Goal: Transaction & Acquisition: Purchase product/service

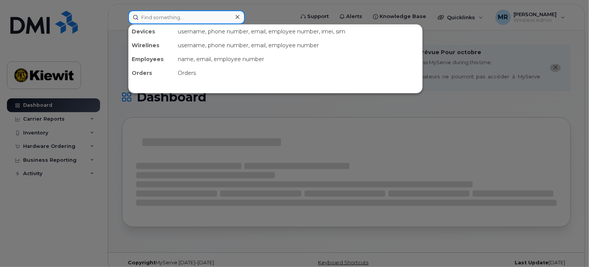
click at [186, 10] on div "Devices username, phone number, email, employee number, imei, sim Wirelines use…" at bounding box center [208, 17] width 173 height 14
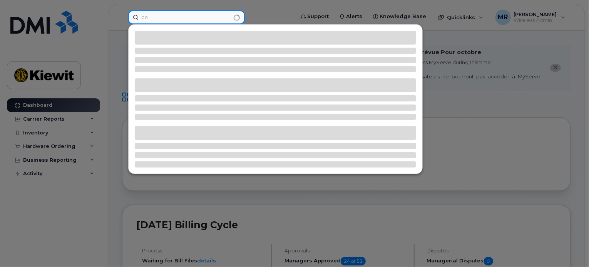
type input "c"
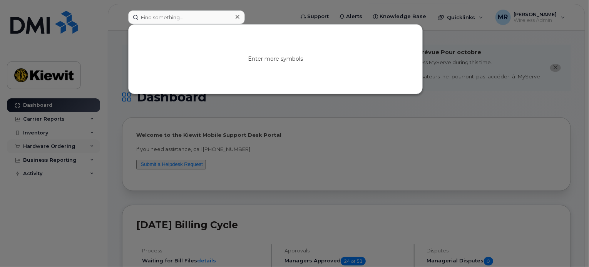
click at [43, 145] on div at bounding box center [294, 133] width 589 height 267
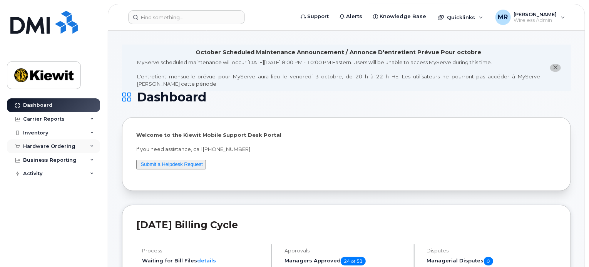
click at [43, 145] on div "Hardware Ordering" at bounding box center [49, 146] width 52 height 6
click at [48, 134] on div "Inventory" at bounding box center [53, 133] width 93 height 14
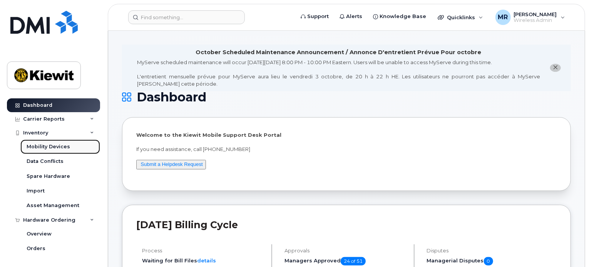
click at [52, 147] on div "Mobility Devices" at bounding box center [48, 146] width 43 height 7
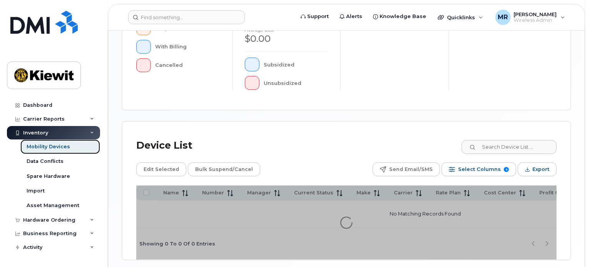
scroll to position [292, 0]
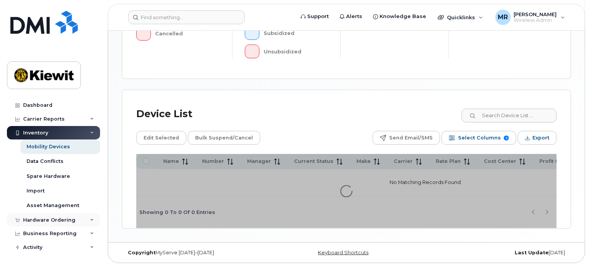
click at [53, 218] on div "Hardware Ordering" at bounding box center [49, 220] width 52 height 6
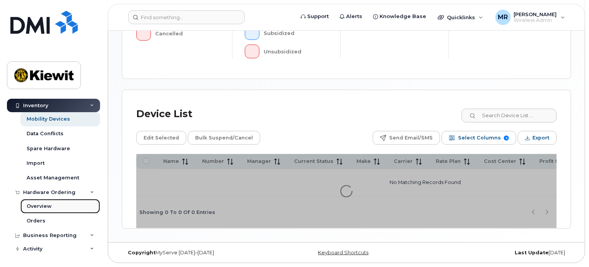
click at [42, 210] on link "Overview" at bounding box center [60, 206] width 80 height 15
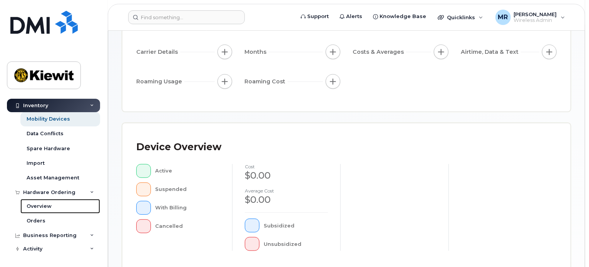
scroll to position [292, 0]
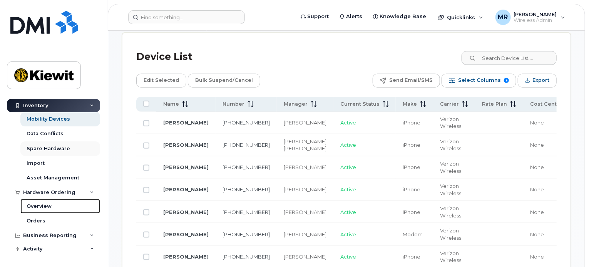
scroll to position [395, 0]
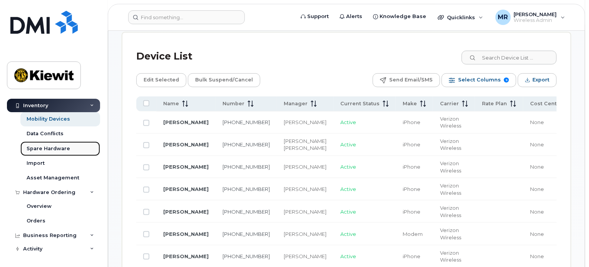
click at [48, 151] on div "Spare Hardware" at bounding box center [48, 148] width 43 height 7
click at [42, 133] on div "Data Conflicts" at bounding box center [45, 133] width 37 height 7
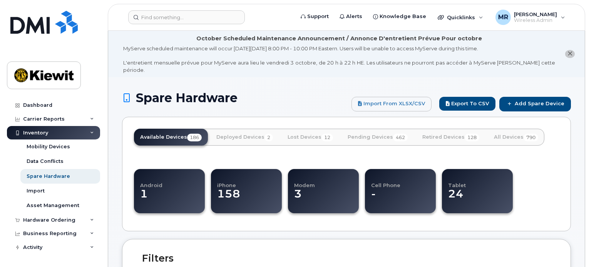
select select
click at [52, 104] on link "Dashboard" at bounding box center [53, 105] width 93 height 14
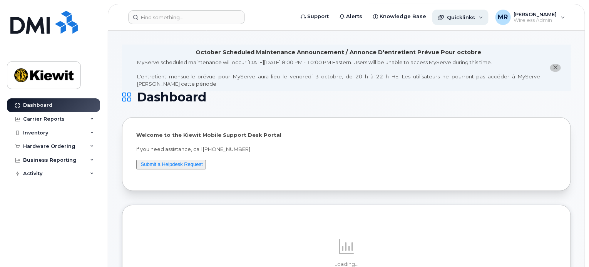
click at [466, 19] on span "Quicklinks" at bounding box center [461, 17] width 28 height 6
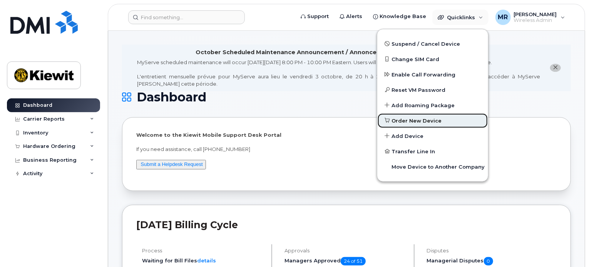
click at [411, 116] on link "Order New Device" at bounding box center [432, 120] width 111 height 15
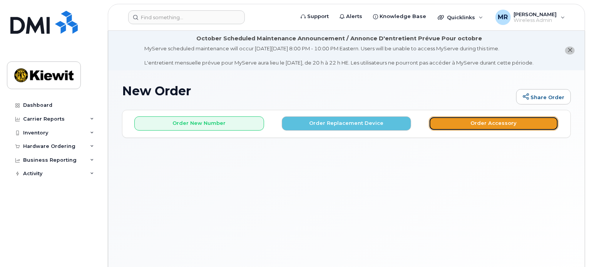
click at [484, 123] on button "Order Accessory" at bounding box center [493, 124] width 130 height 14
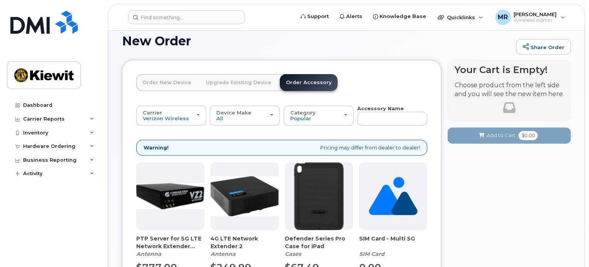
scroll to position [48, 0]
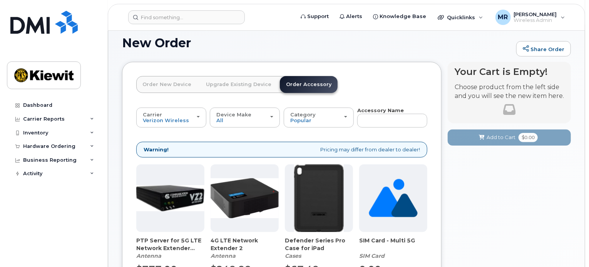
click at [231, 80] on link "Upgrade Existing Device" at bounding box center [239, 84] width 78 height 17
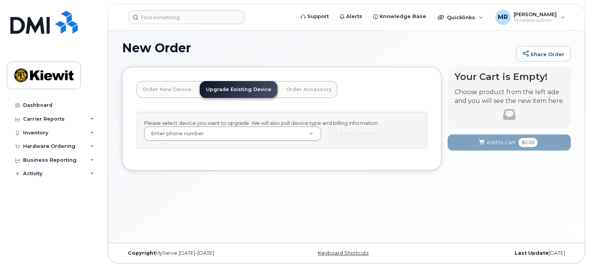
click at [167, 83] on link "Order New Device" at bounding box center [166, 89] width 61 height 17
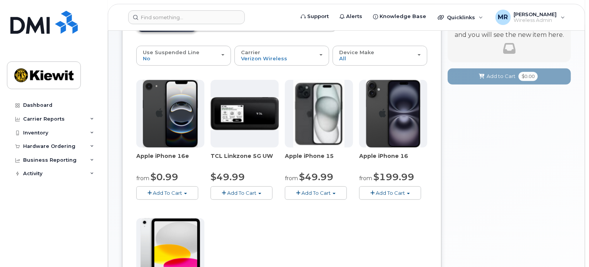
scroll to position [108, 0]
